Goal: Task Accomplishment & Management: Use online tool/utility

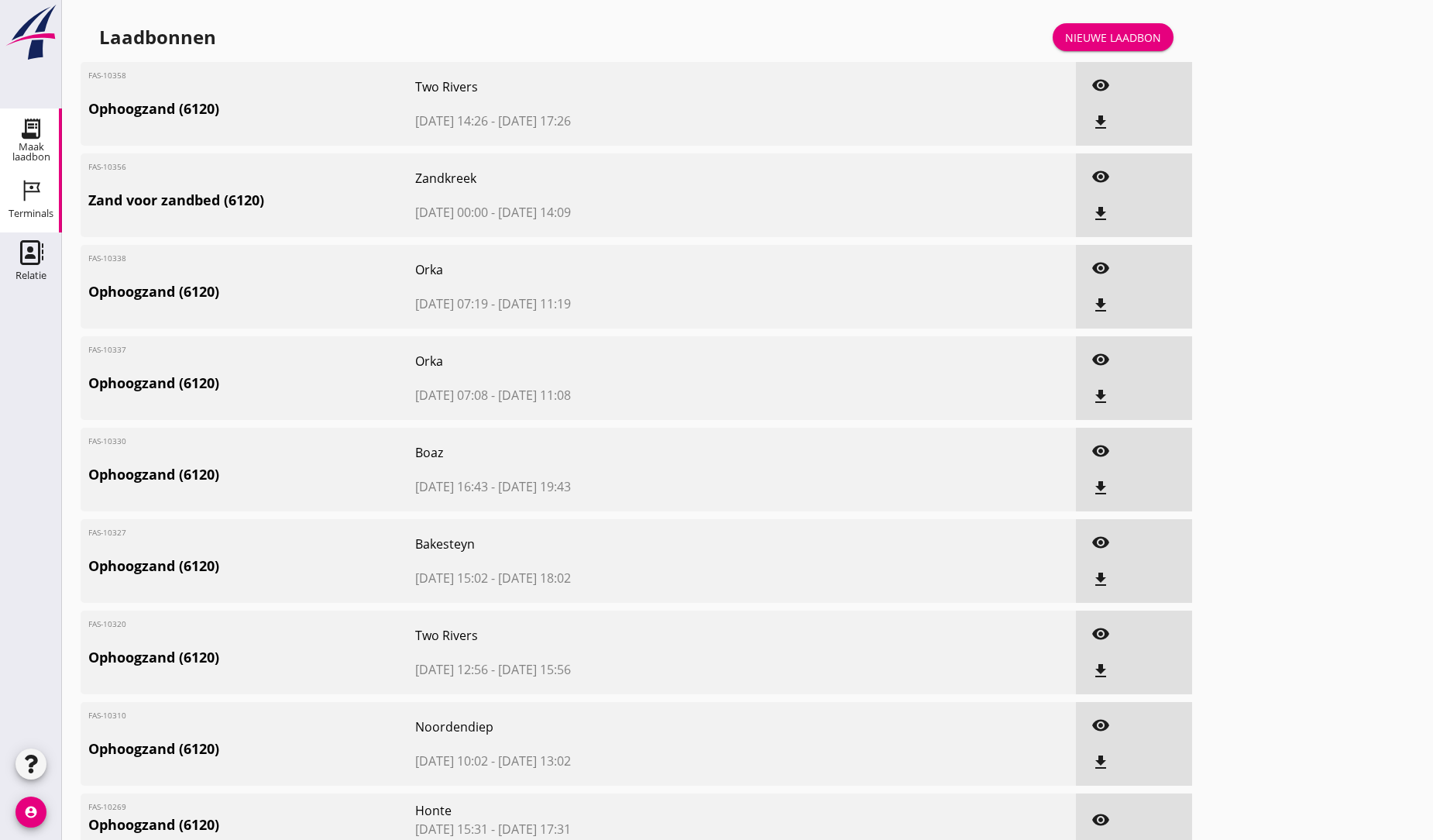
click at [30, 196] on icon "Terminals" at bounding box center [31, 190] width 24 height 24
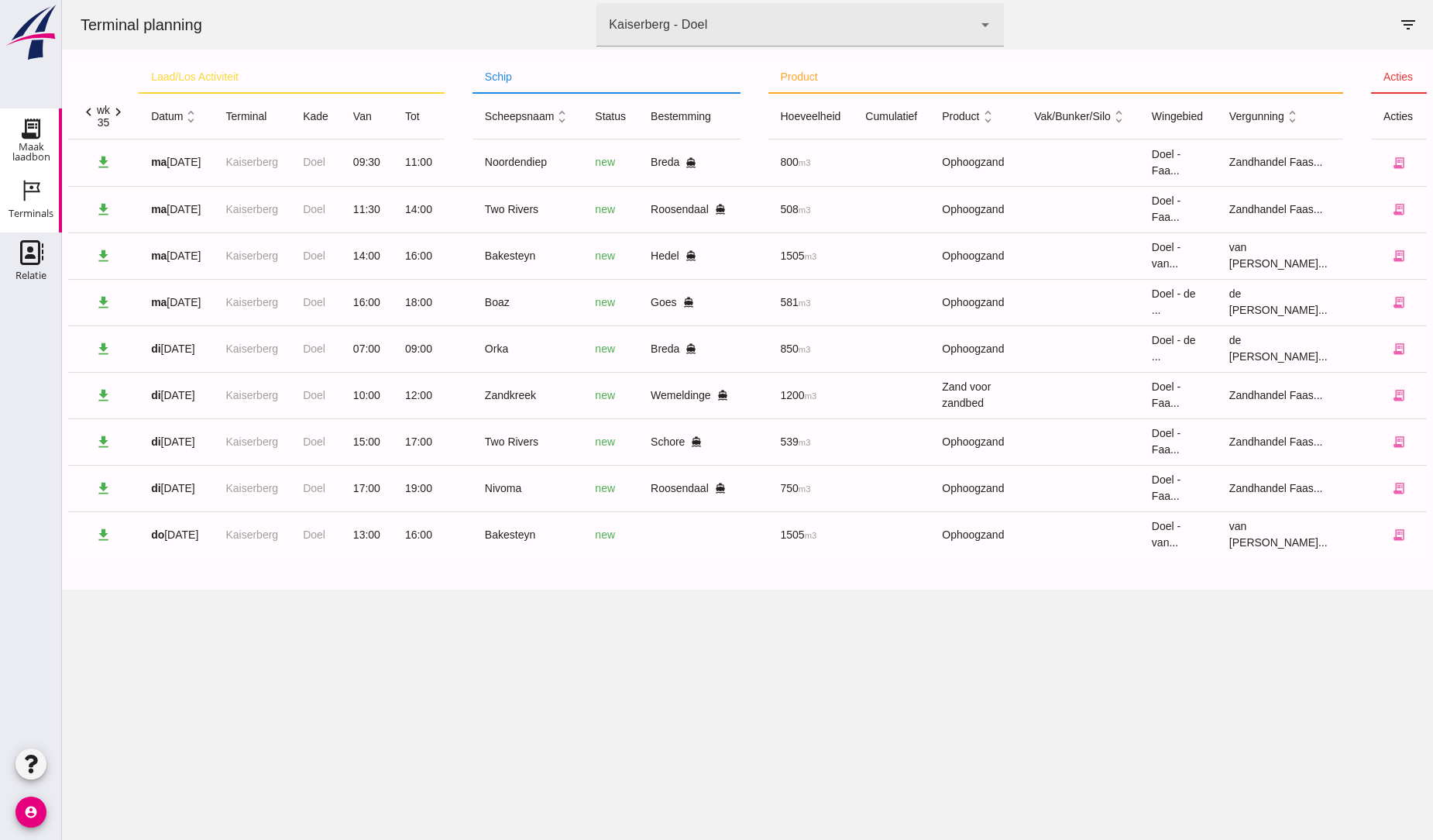
click at [35, 135] on use at bounding box center [31, 128] width 24 height 24
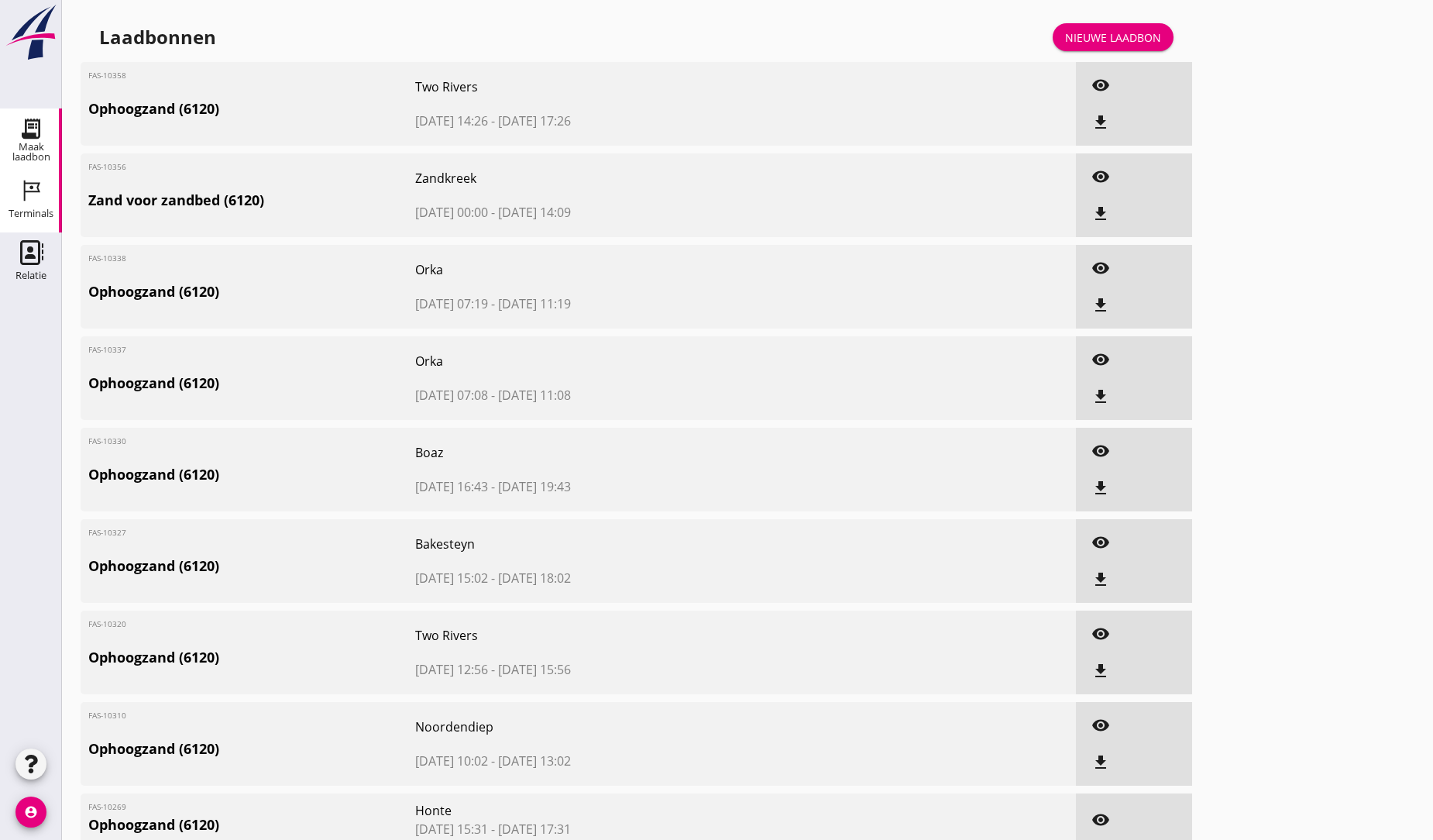
click at [41, 210] on div "Terminals" at bounding box center [31, 213] width 45 height 10
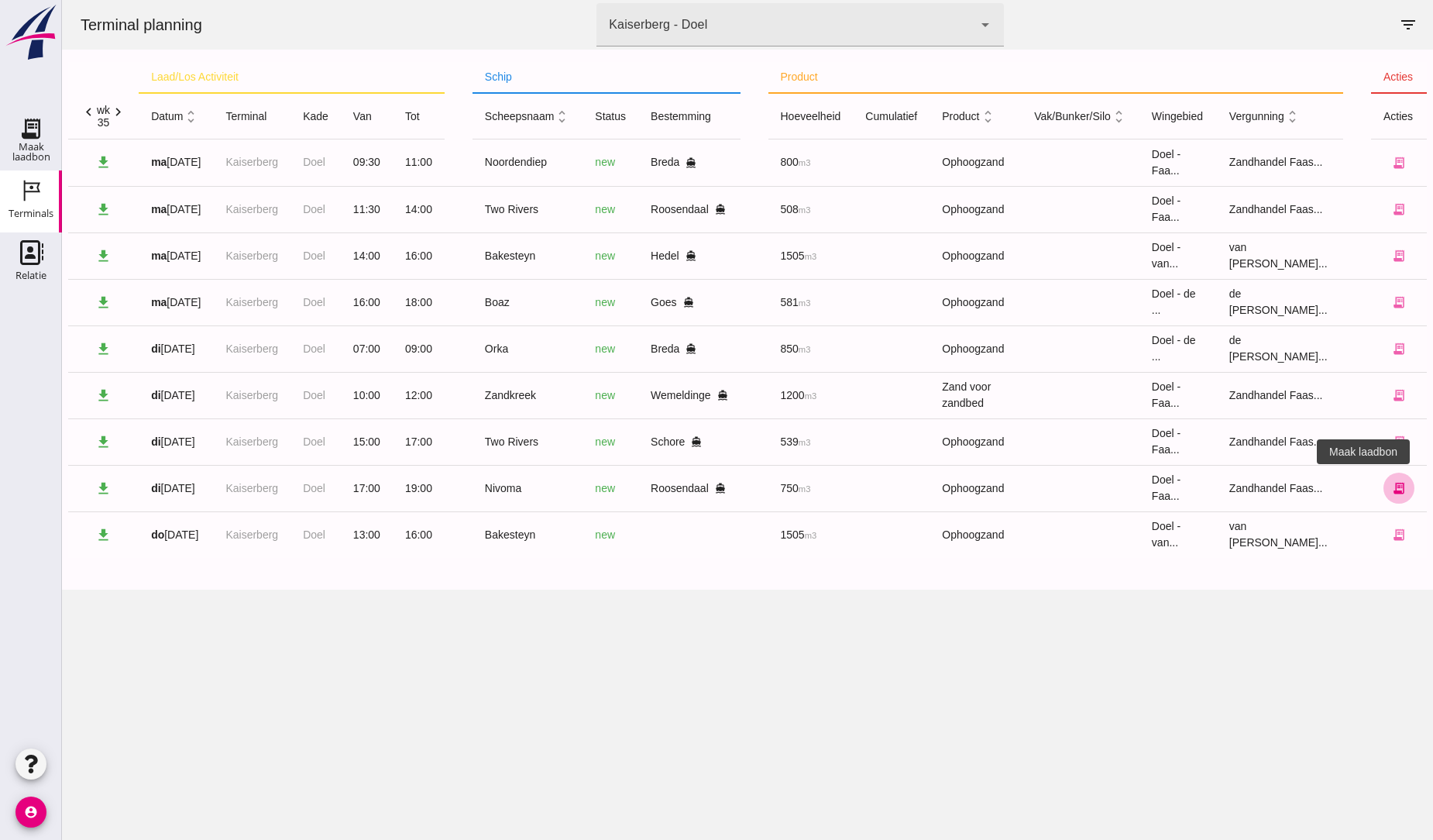
click at [1392, 491] on icon "receipt_long" at bounding box center [1399, 487] width 14 height 14
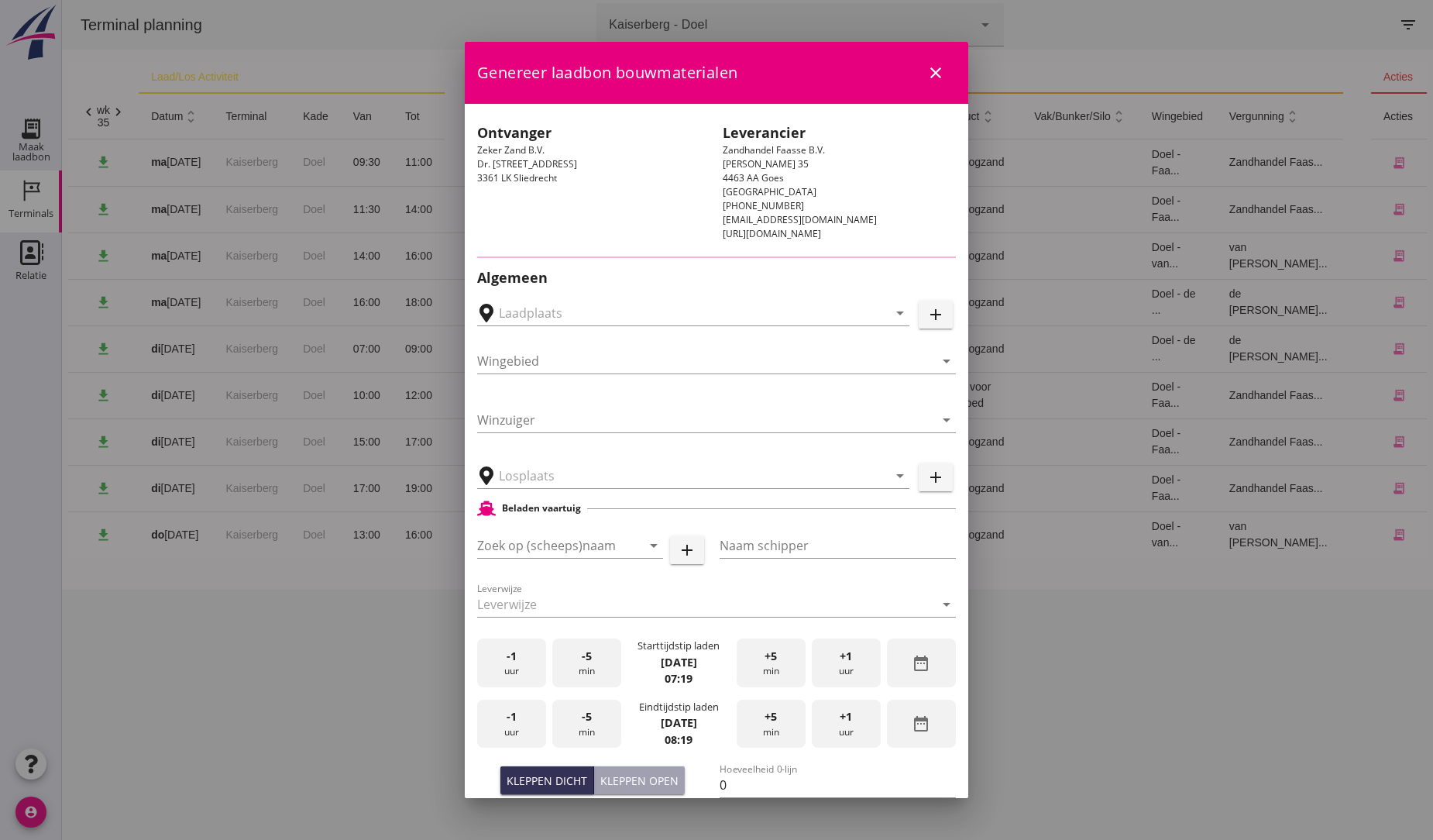
type input "Breure Grondwerken, [GEOGRAPHIC_DATA]"
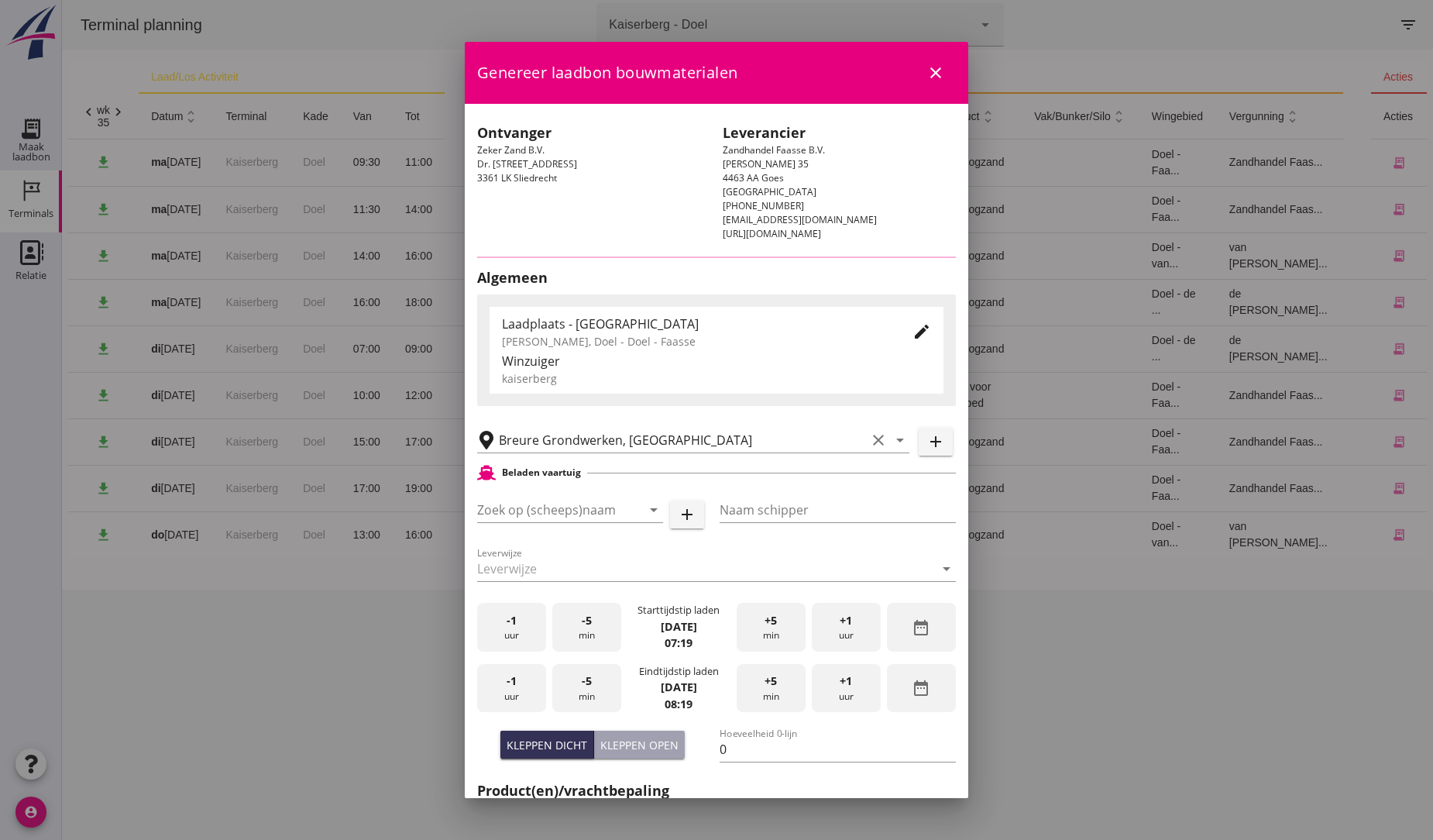
type input "Nivoma"
type input "Kuup"
type input "914"
type input "Ophoogzand (6120)"
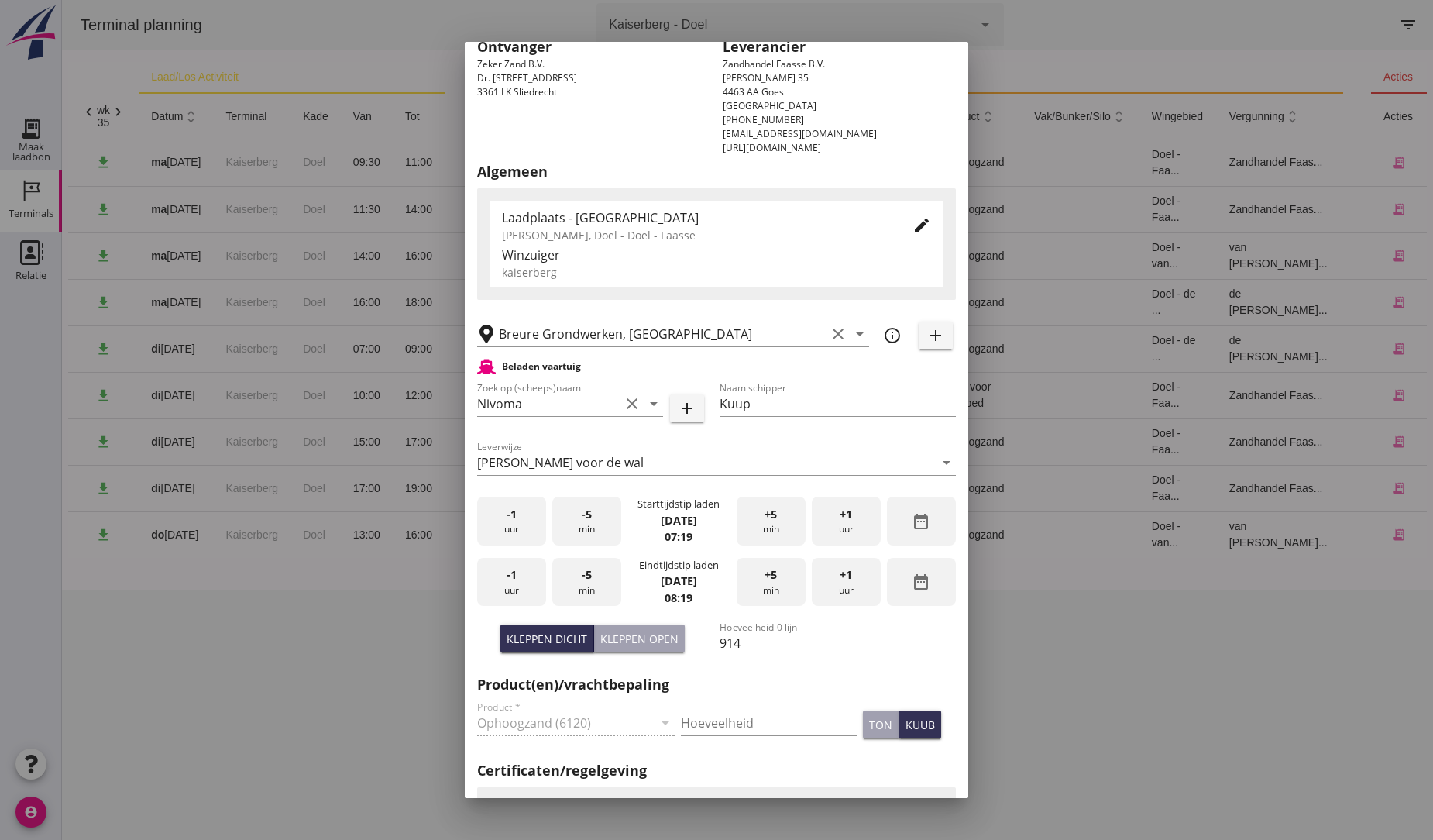
scroll to position [172, 0]
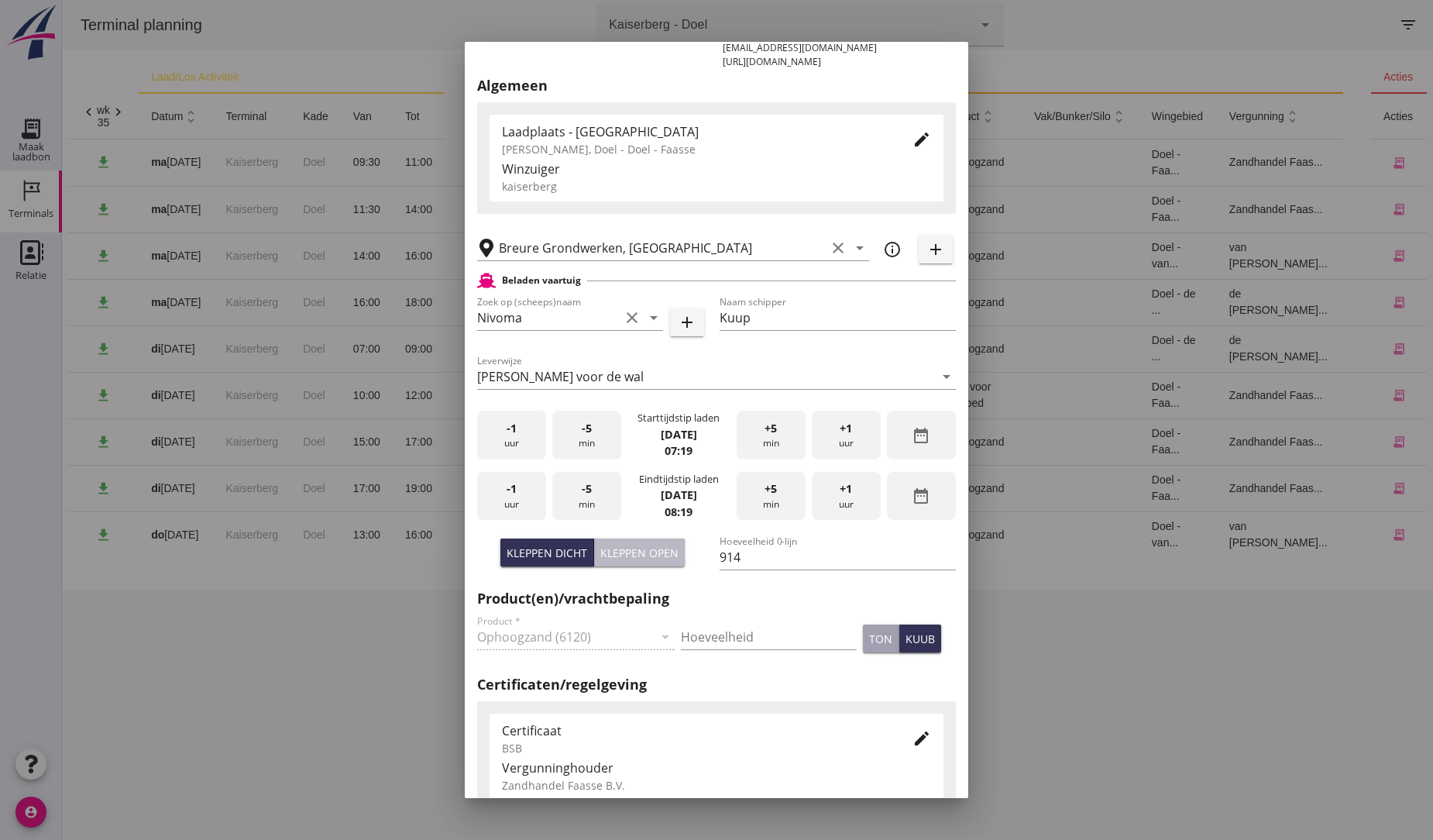
click at [662, 553] on div "Kleppen open" at bounding box center [639, 553] width 78 height 16
type input "777"
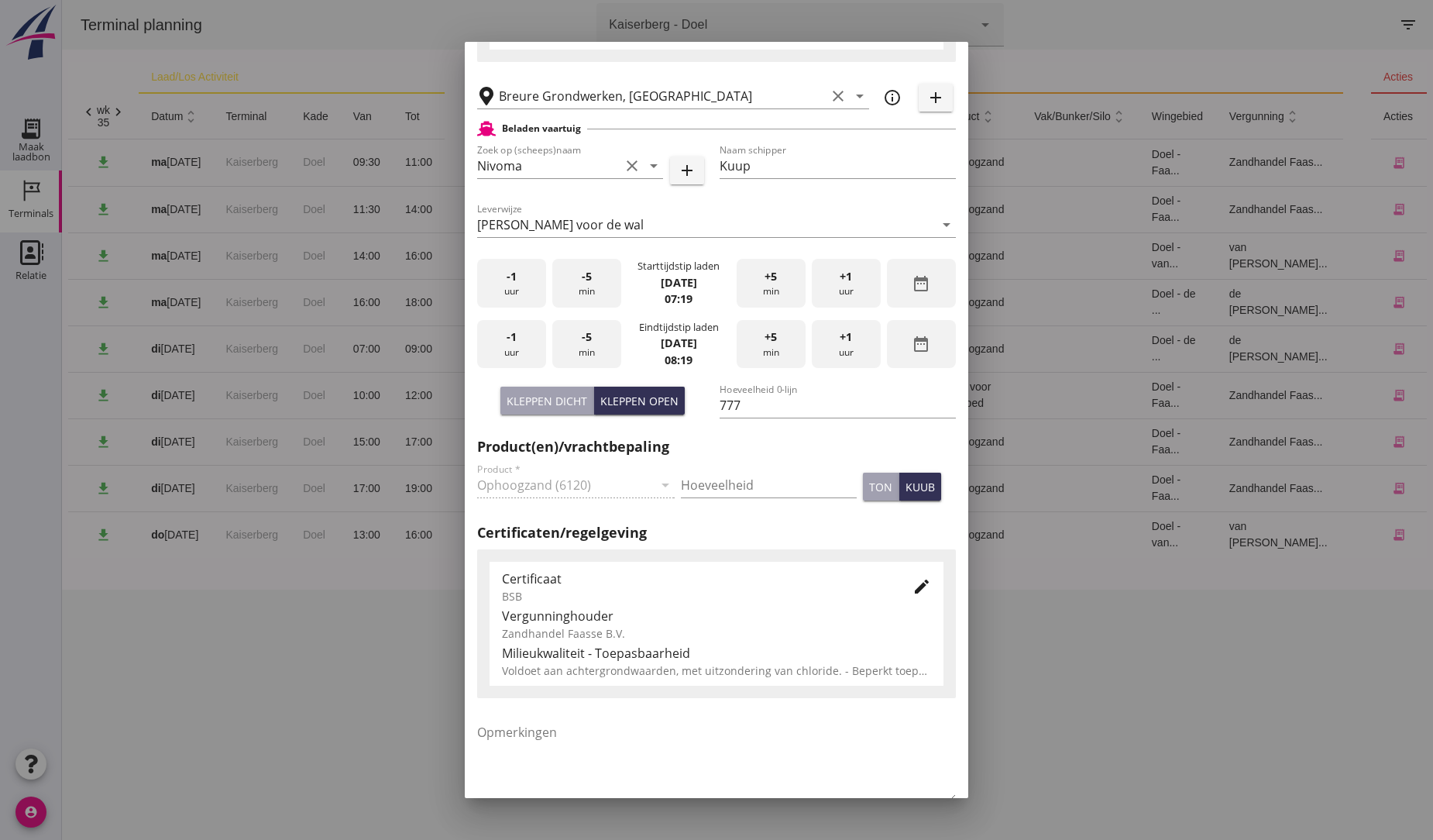
scroll to position [411, 0]
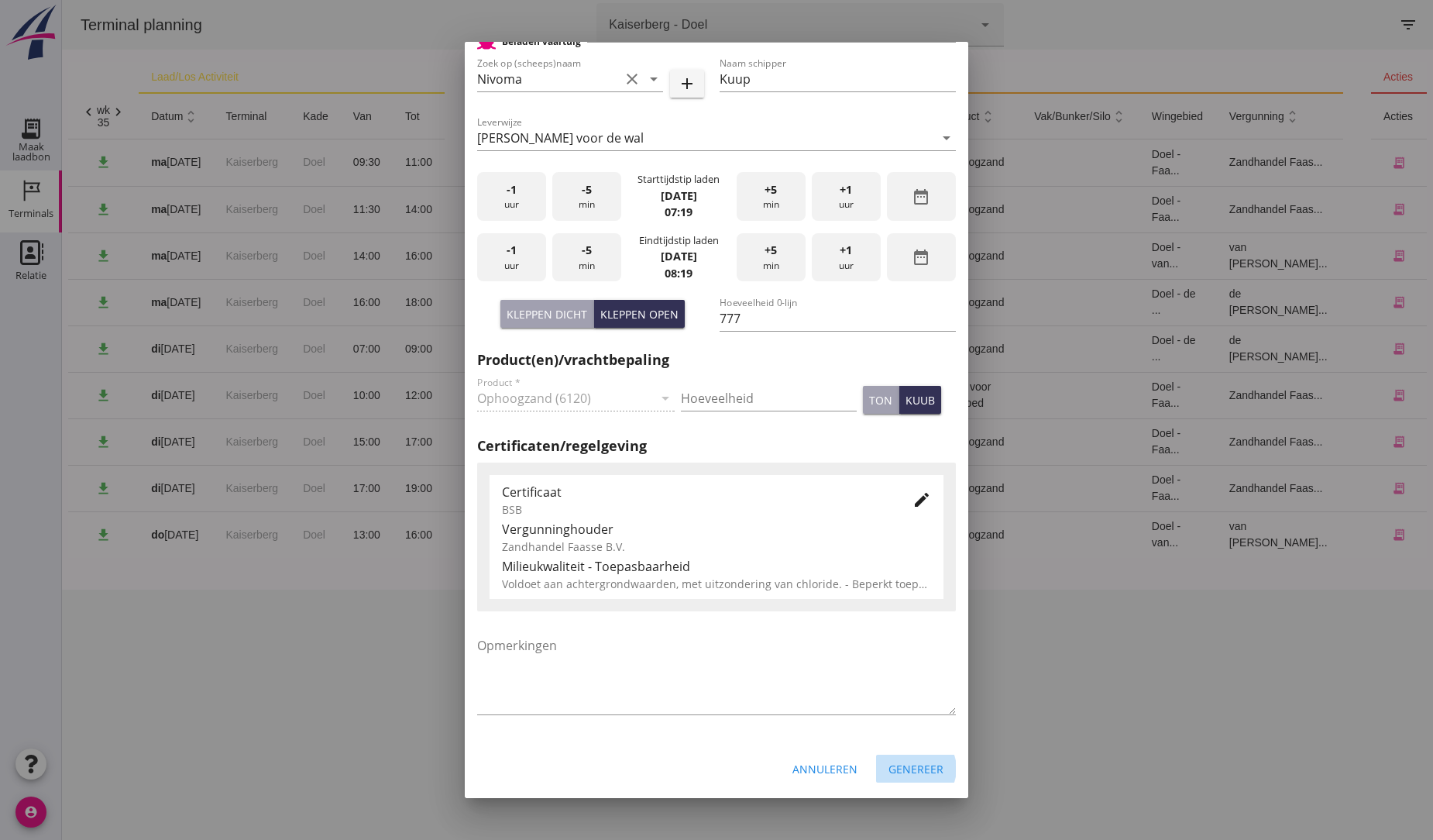
click at [912, 776] on div "Genereer" at bounding box center [916, 768] width 55 height 16
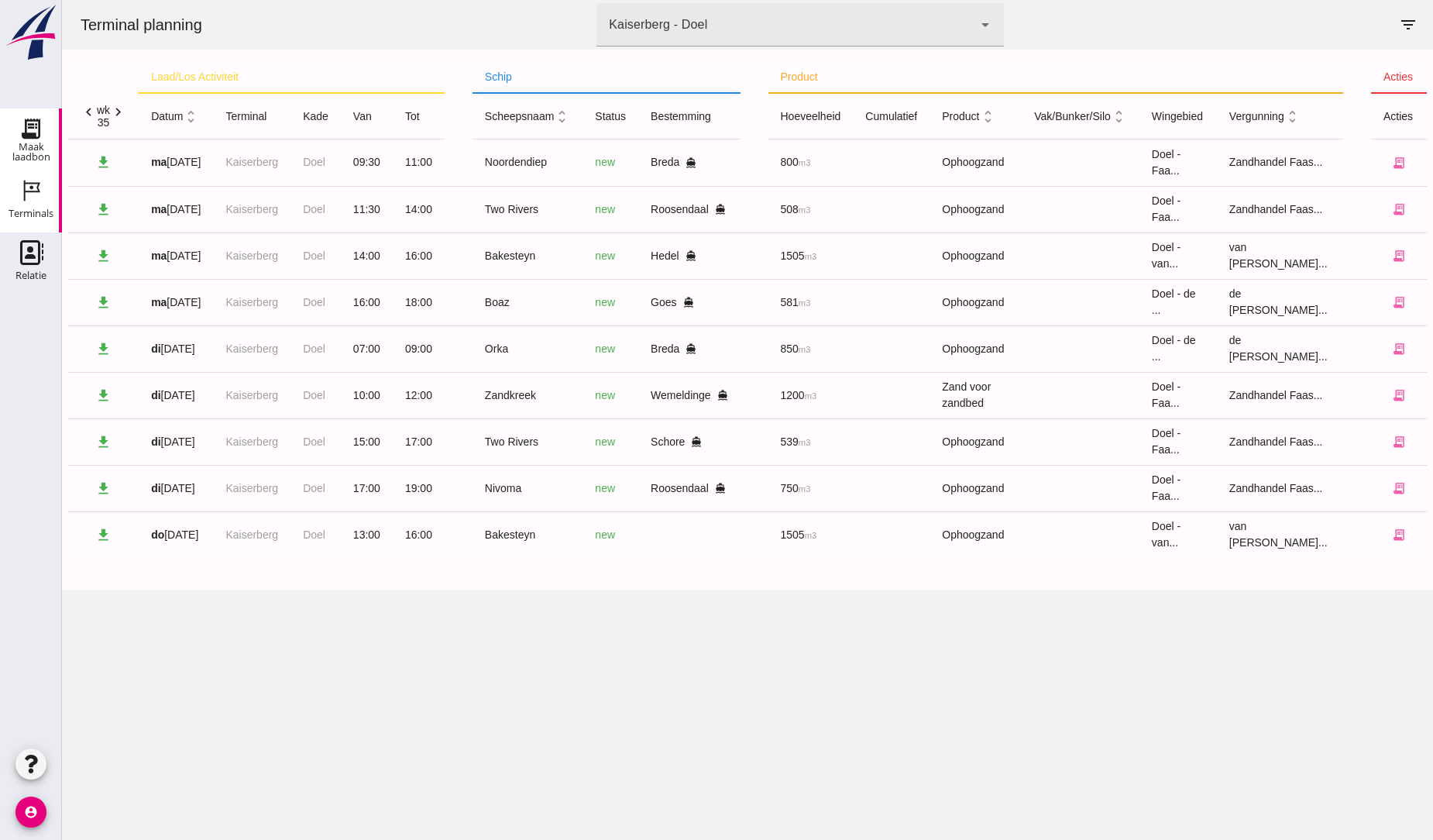
click at [15, 133] on div "Maak laadbon" at bounding box center [31, 128] width 37 height 24
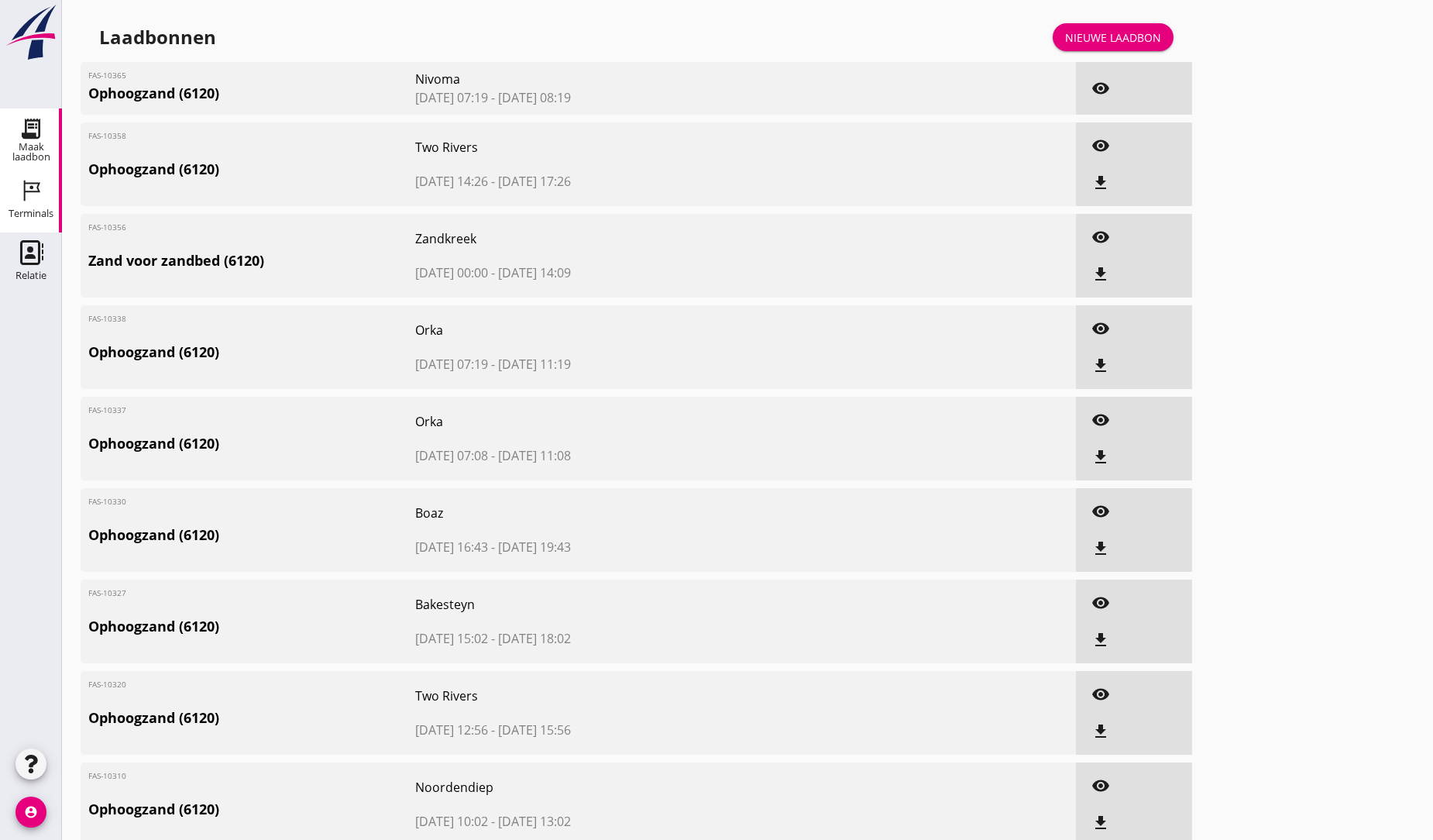
click at [36, 189] on icon "Terminals" at bounding box center [31, 190] width 24 height 24
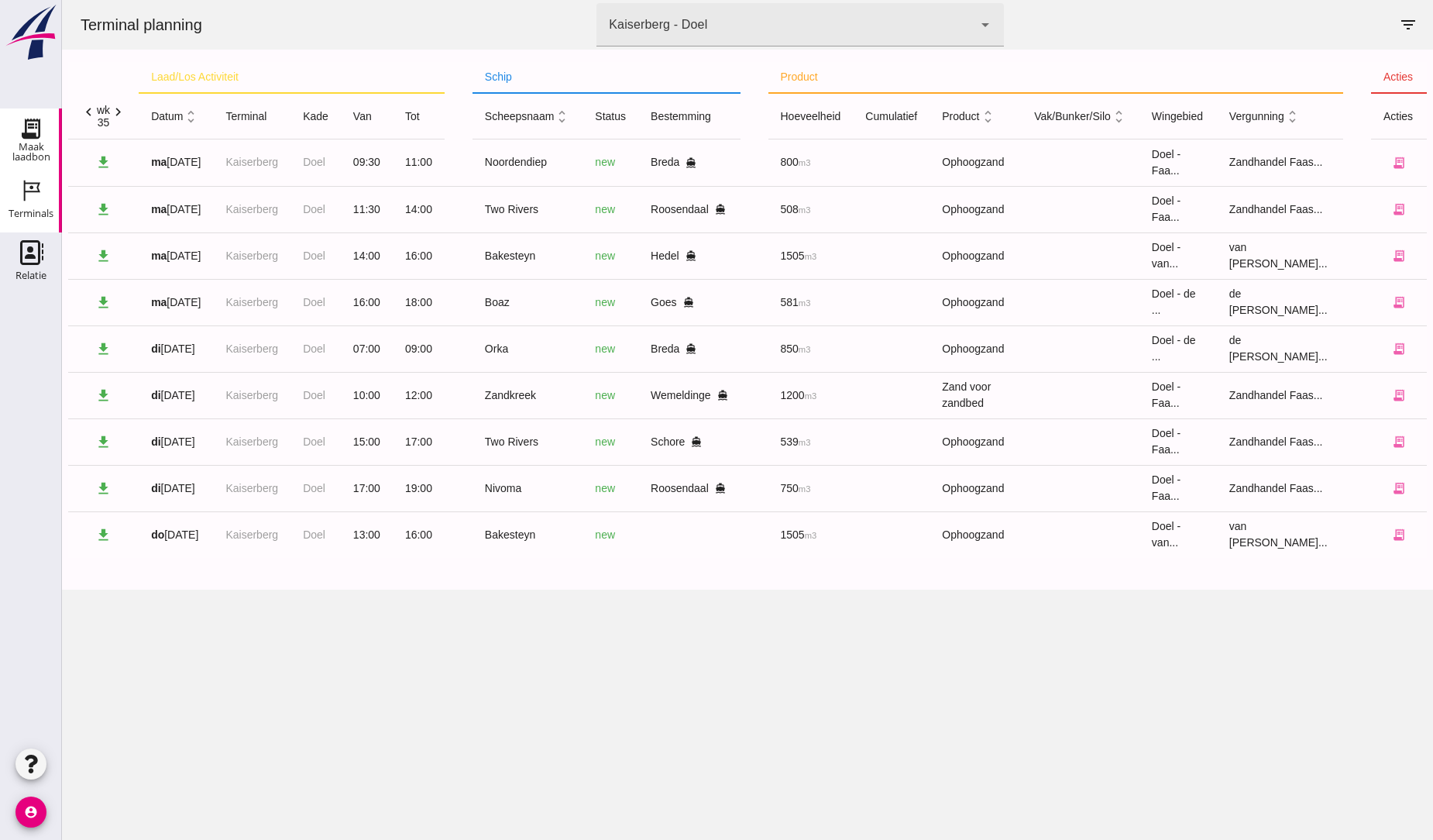
click at [45, 142] on div "Maak laadbon" at bounding box center [31, 152] width 62 height 20
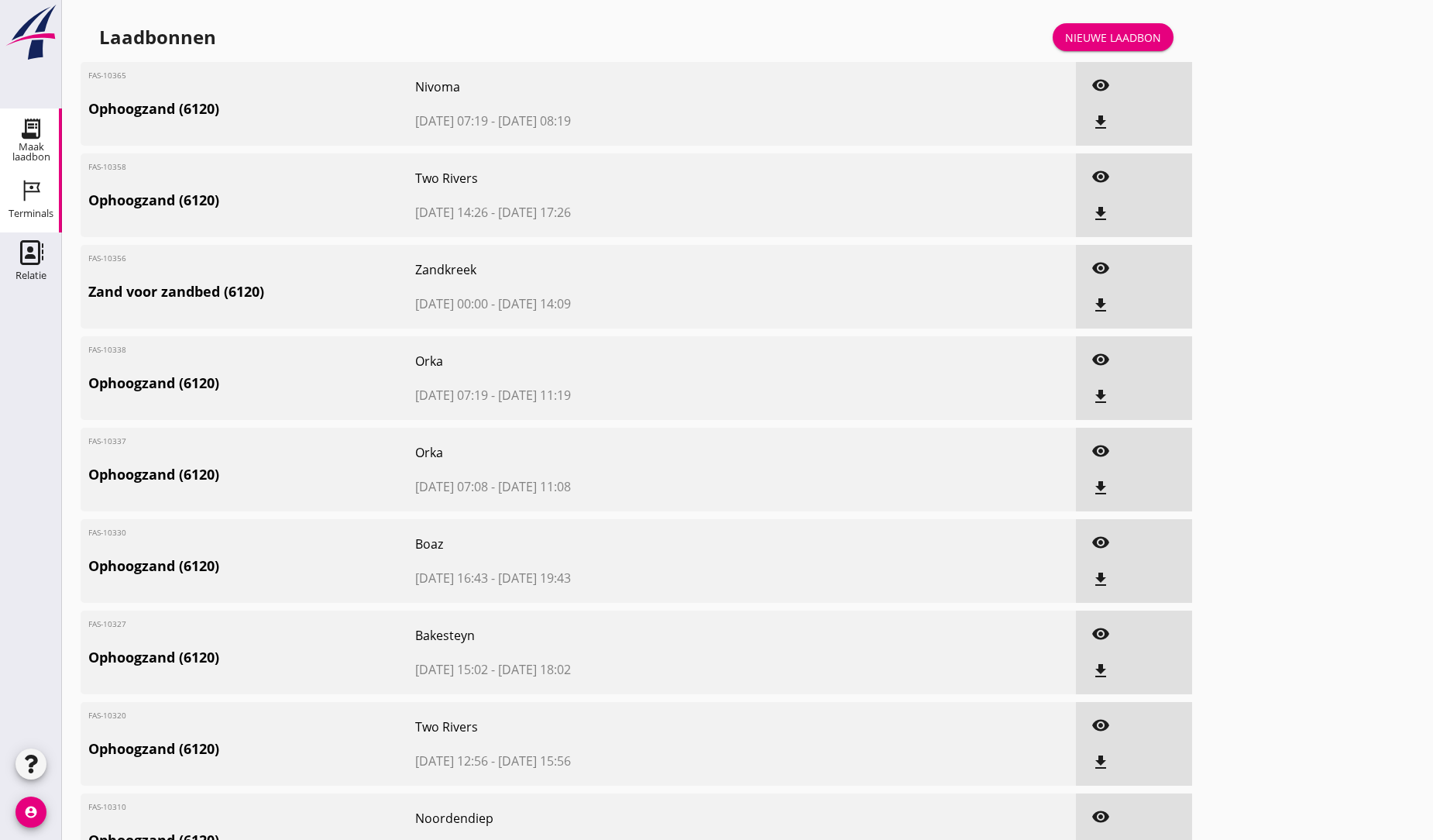
click at [25, 190] on icon "Terminals" at bounding box center [31, 190] width 24 height 24
